Goal: Communication & Community: Share content

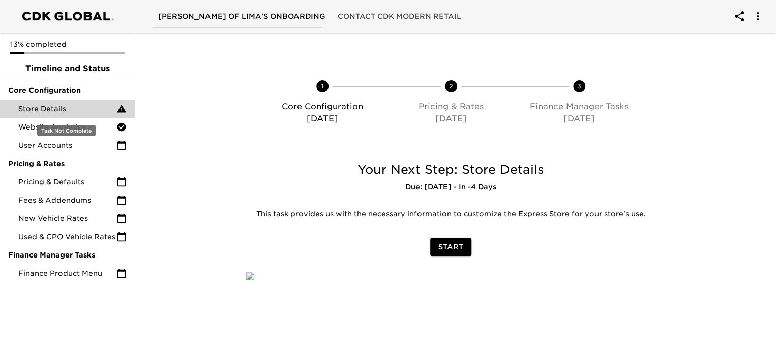
click at [69, 109] on span "Store Details" at bounding box center [67, 109] width 98 height 10
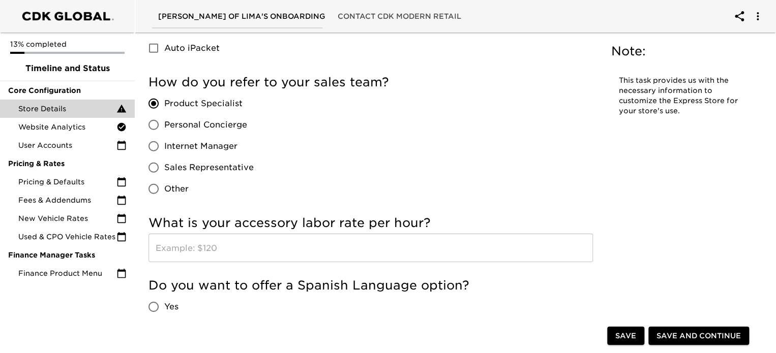
scroll to position [1474, 0]
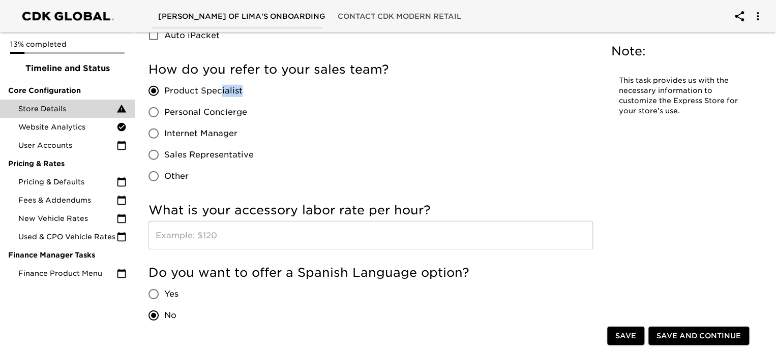
drag, startPoint x: 253, startPoint y: 86, endPoint x: 209, endPoint y: 96, distance: 44.7
click at [215, 95] on div "Product Specialist Personal Concierge Internet Manager Sales Representative Oth…" at bounding box center [204, 133] width 113 height 107
drag, startPoint x: 209, startPoint y: 96, endPoint x: 174, endPoint y: 98, distance: 35.7
click at [174, 98] on label "Product Specialist" at bounding box center [198, 90] width 111 height 21
drag, startPoint x: 256, startPoint y: 85, endPoint x: 165, endPoint y: 94, distance: 91.5
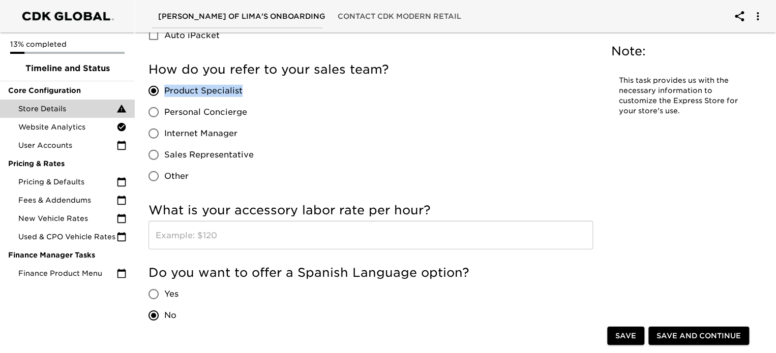
click at [165, 94] on div "Product Specialist Personal Concierge Internet Manager Sales Representative Oth…" at bounding box center [204, 133] width 113 height 107
copy span "Product Specialist"
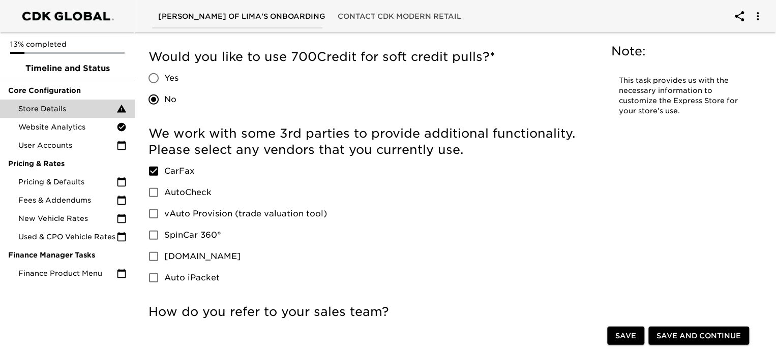
scroll to position [1209, 0]
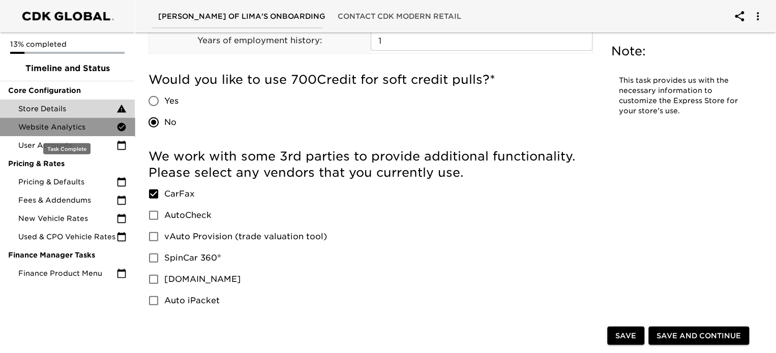
click at [77, 126] on span "Website Analytics" at bounding box center [67, 127] width 98 height 10
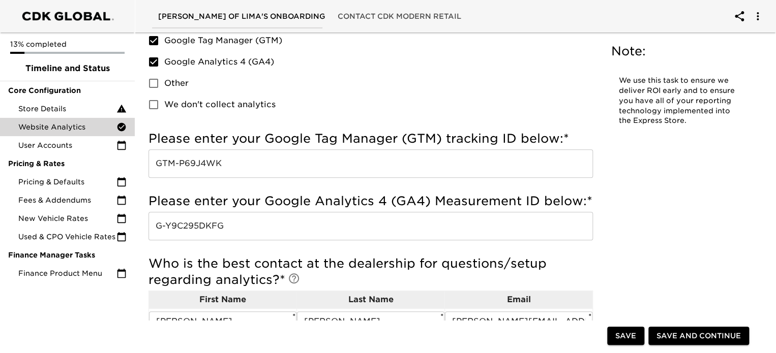
scroll to position [153, 0]
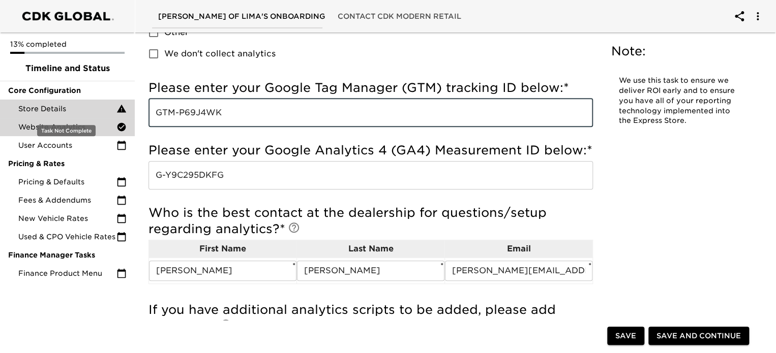
drag, startPoint x: 241, startPoint y: 115, endPoint x: 101, endPoint y: 115, distance: 140.8
click at [101, 115] on div "[PERSON_NAME] of Lima's Onboarding Contact CDK Modern Retail 13% completed Time…" at bounding box center [388, 233] width 776 height 772
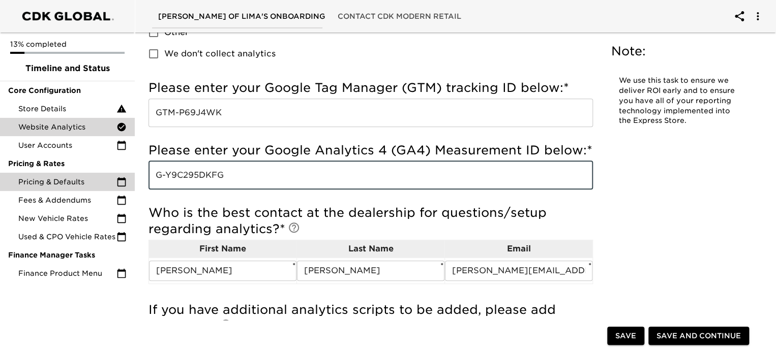
drag, startPoint x: 153, startPoint y: 177, endPoint x: 108, endPoint y: 181, distance: 44.9
click at [108, 181] on div "[PERSON_NAME] of Lima's Onboarding Contact CDK Modern Retail 13% completed Time…" at bounding box center [388, 233] width 776 height 772
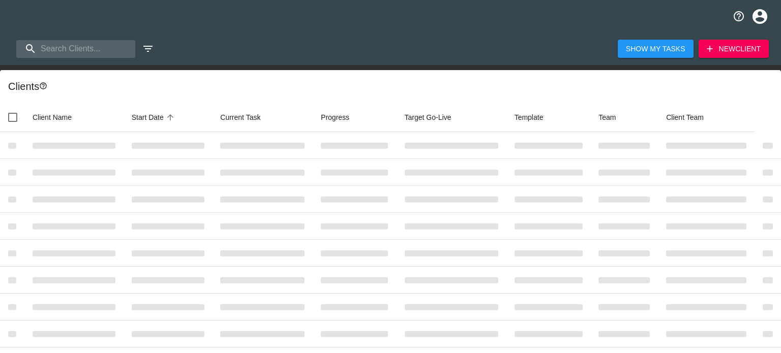
select select "10"
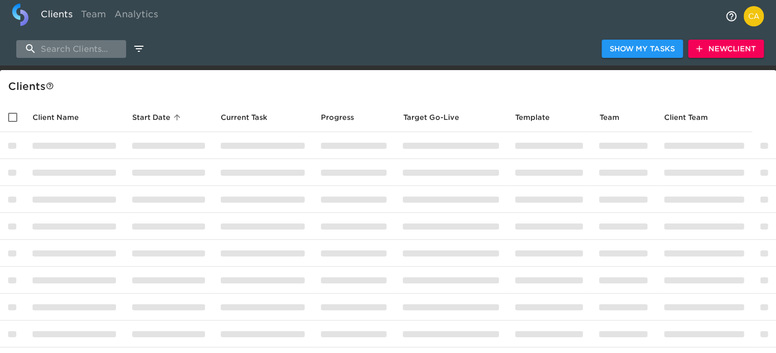
click at [94, 50] on input "search" at bounding box center [71, 49] width 110 height 18
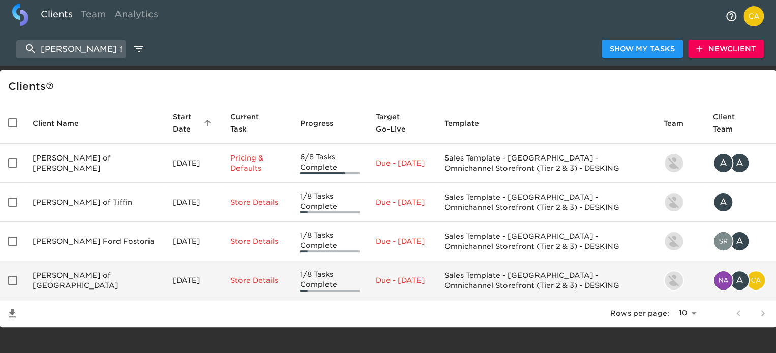
type input "reineke for"
click at [71, 283] on td "Reineke Ford of Lima" at bounding box center [94, 280] width 140 height 39
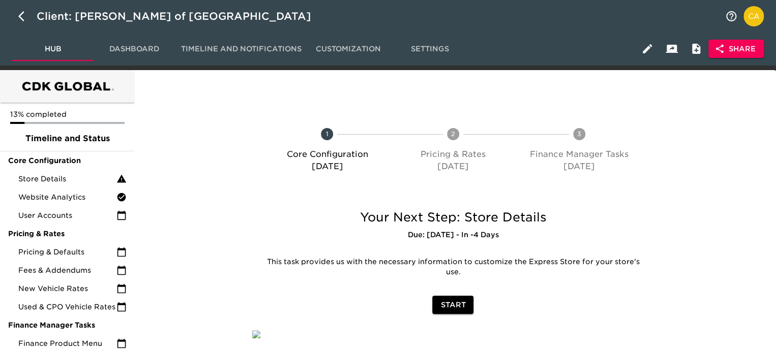
click at [736, 44] on span "Share" at bounding box center [735, 49] width 39 height 13
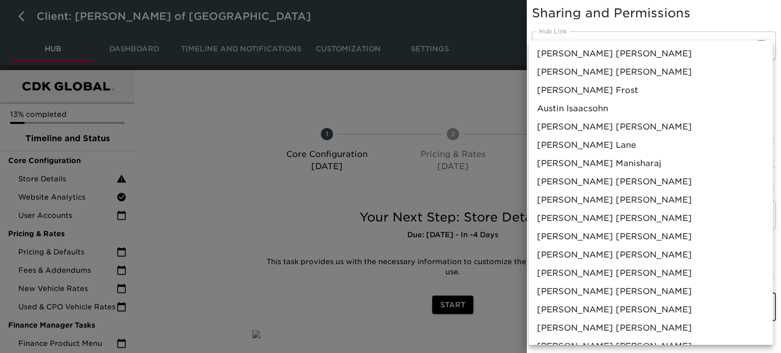
click at [569, 288] on body "Client: Reineke Ford of Lima Hub Dashboard Timeline and Notifications Customiza…" at bounding box center [390, 196] width 781 height 392
click at [600, 166] on span "Catherine Manisharaj" at bounding box center [599, 164] width 125 height 12
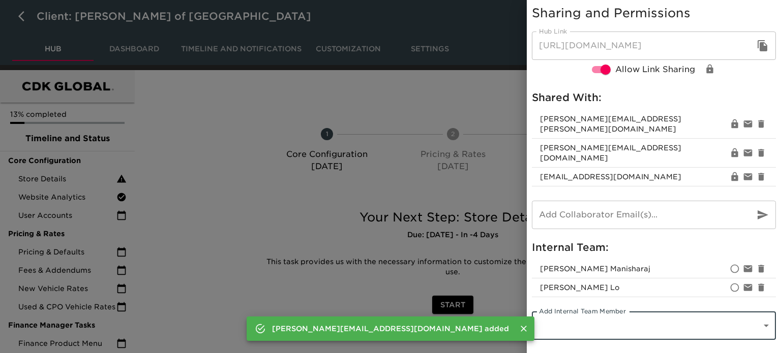
click at [253, 121] on div at bounding box center [390, 176] width 781 height 353
